Goal: Information Seeking & Learning: Learn about a topic

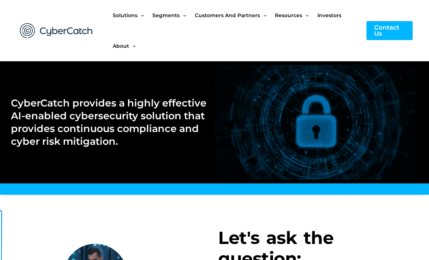
click at [326, 18] on span "Investors" at bounding box center [330, 15] width 24 height 31
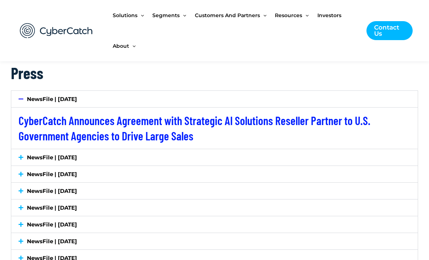
scroll to position [1306, 0]
click at [25, 101] on div "NewsFile | July 28, 2025" at bounding box center [214, 99] width 407 height 16
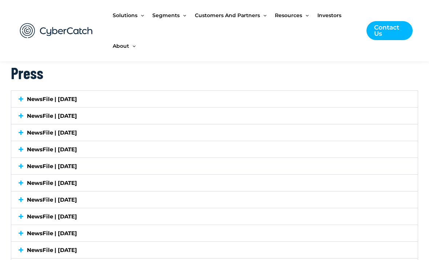
click at [25, 117] on div "NewsFile | July 7, 2025" at bounding box center [214, 115] width 407 height 16
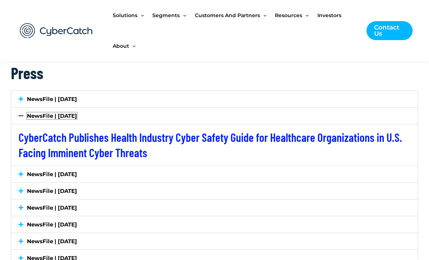
click at [27, 116] on link "NewsFile | July 7, 2025" at bounding box center [52, 115] width 50 height 7
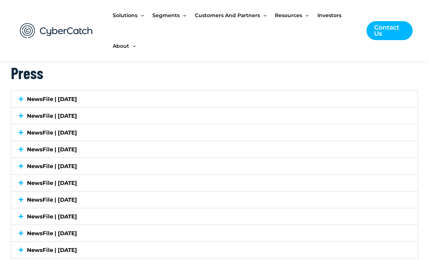
click at [26, 134] on div "NewsFile | July 2, 2025" at bounding box center [214, 132] width 407 height 16
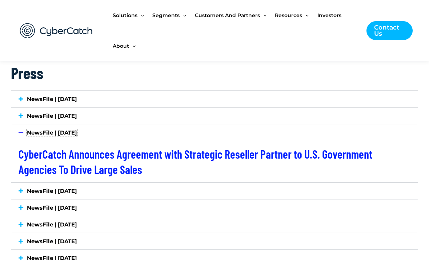
click at [27, 131] on link "NewsFile | July 2, 2025" at bounding box center [52, 132] width 50 height 7
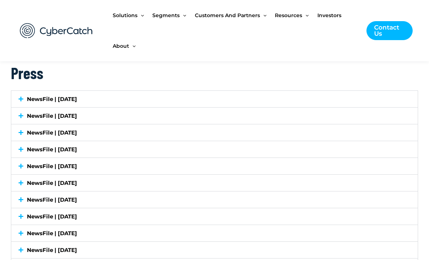
click at [26, 154] on div "NewsFile | June 18, 2025" at bounding box center [214, 149] width 407 height 16
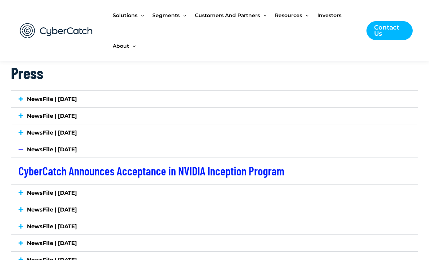
click at [28, 152] on div "NewsFile | June 18, 2025" at bounding box center [214, 149] width 407 height 16
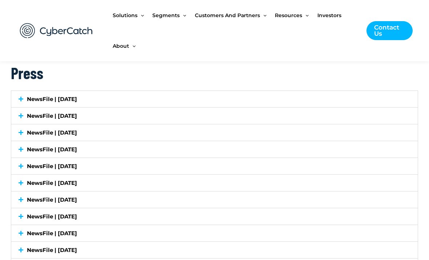
click at [26, 170] on div "NewsFile | June 10, 2025" at bounding box center [214, 166] width 407 height 16
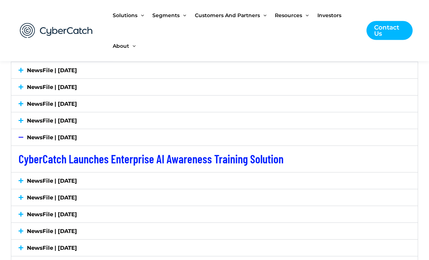
scroll to position [1335, 0]
click at [24, 136] on span at bounding box center [23, 136] width 8 height 5
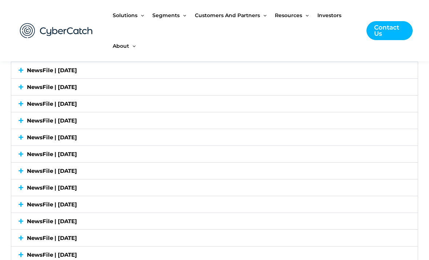
click at [28, 158] on div "NewsFile | May 20, 2025" at bounding box center [214, 154] width 407 height 16
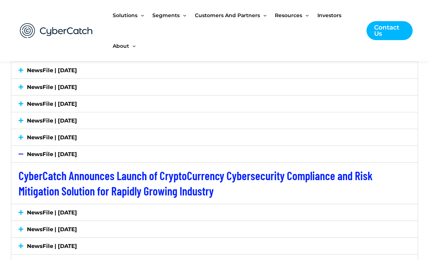
click at [25, 154] on span at bounding box center [23, 153] width 8 height 5
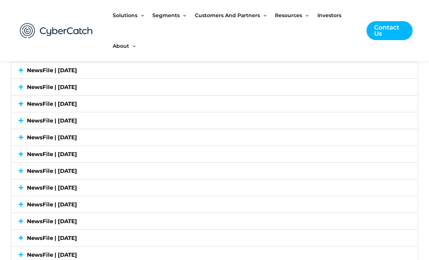
click at [25, 173] on div "NewsFile | May 12, 2025" at bounding box center [214, 170] width 407 height 16
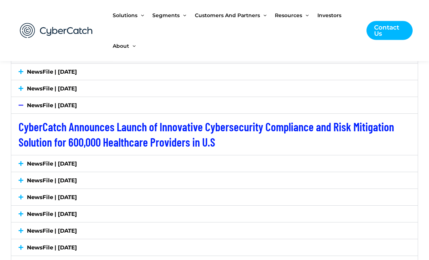
click at [23, 108] on div "NewsFile | May 12, 2025" at bounding box center [214, 105] width 407 height 16
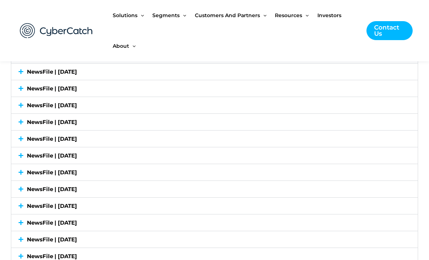
click at [24, 125] on div "NewsFile | May 8, 2025" at bounding box center [214, 122] width 407 height 16
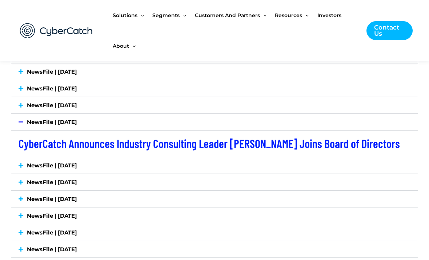
click at [26, 123] on div "NewsFile | May 8, 2025" at bounding box center [214, 122] width 407 height 16
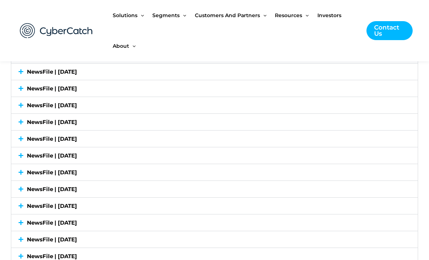
click at [24, 140] on div "NewsFile | May 1, 2025" at bounding box center [214, 138] width 407 height 16
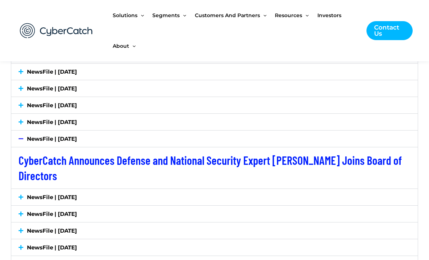
click at [26, 140] on div "NewsFile | May 1, 2025" at bounding box center [214, 138] width 407 height 16
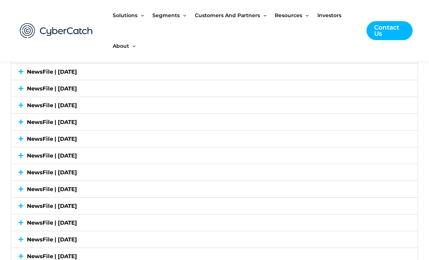
click at [24, 160] on div "NewsFile | April 10, 2025" at bounding box center [214, 155] width 407 height 16
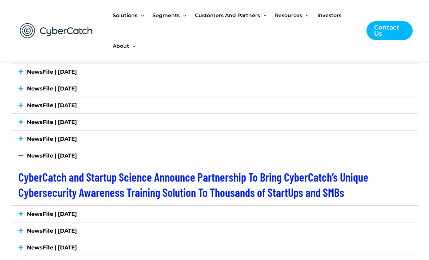
click at [25, 158] on div "NewsFile | April 10, 2025" at bounding box center [214, 155] width 407 height 16
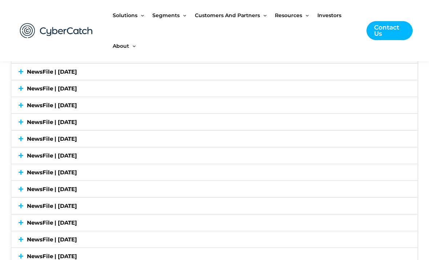
click at [23, 173] on icon at bounding box center [21, 171] width 5 height 5
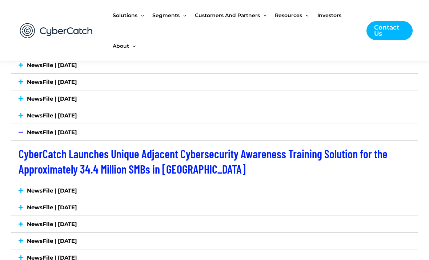
scroll to position [1455, 0]
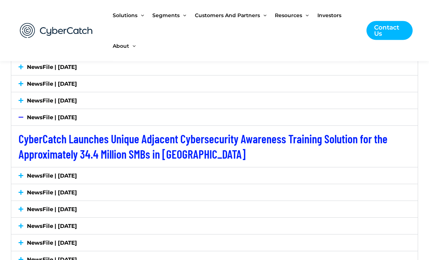
click at [25, 122] on div "NewsFile | March 31, 2025" at bounding box center [214, 117] width 407 height 16
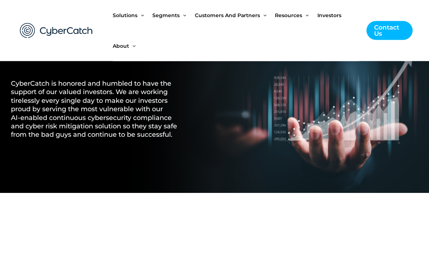
scroll to position [0, 0]
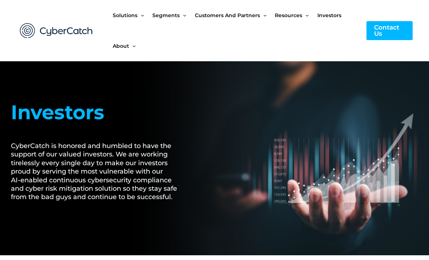
click at [87, 205] on div "Investors CyberCatch is honored and humbled to have the support of our valued i…" at bounding box center [98, 158] width 182 height 194
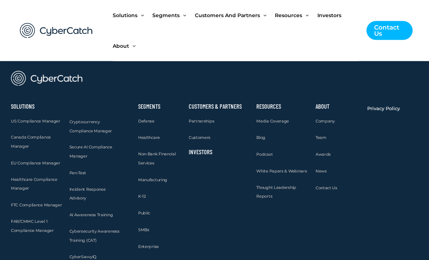
scroll to position [818, 0]
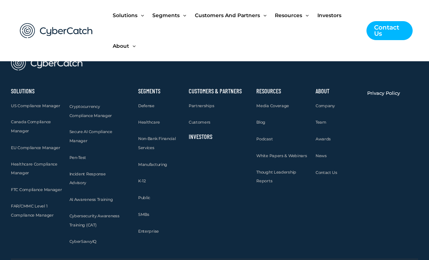
click at [197, 132] on link "Investors" at bounding box center [201, 135] width 24 height 7
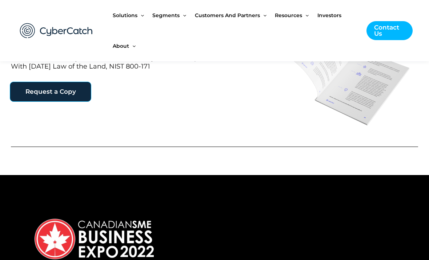
scroll to position [540, 0]
